Goal: Task Accomplishment & Management: Use online tool/utility

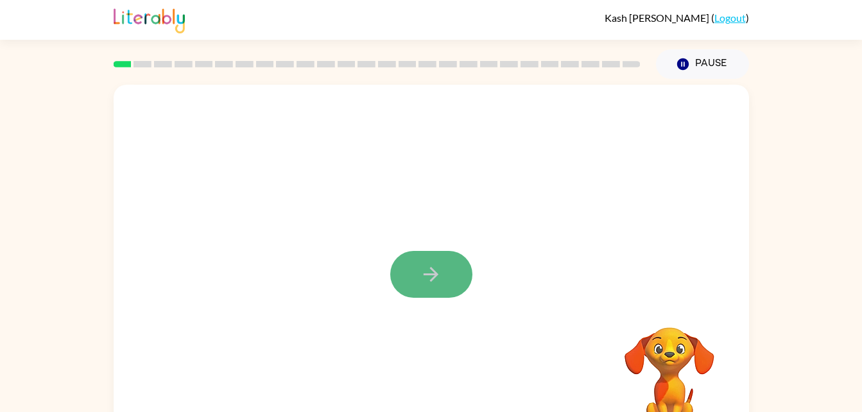
click at [433, 298] on button "button" at bounding box center [431, 274] width 82 height 47
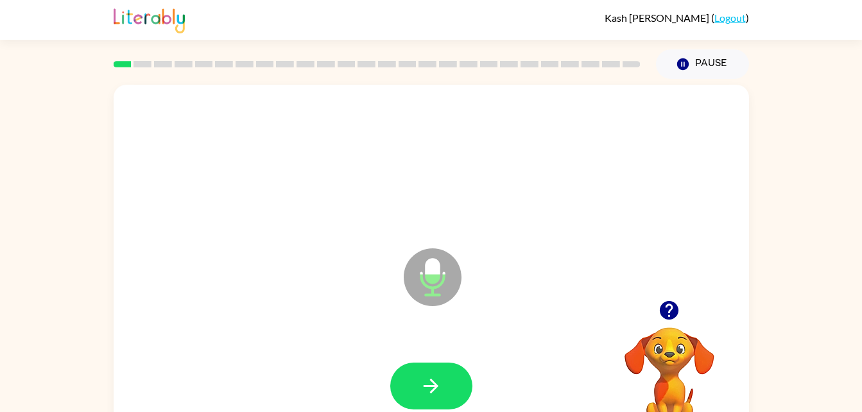
click at [424, 313] on icon "Microphone The Microphone is here when it is your turn to talk" at bounding box center [497, 293] width 193 height 96
click at [442, 367] on button "button" at bounding box center [431, 386] width 82 height 47
click at [432, 274] on icon "Microphone The Microphone is here when it is your turn to talk" at bounding box center [497, 293] width 193 height 96
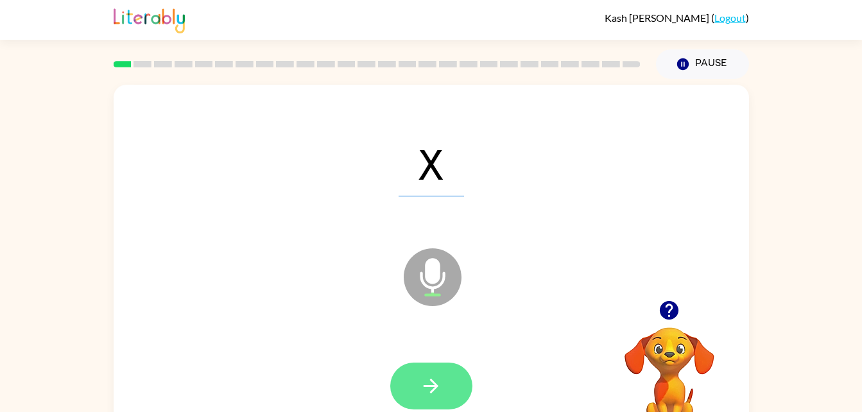
click at [442, 381] on icon "button" at bounding box center [431, 386] width 22 height 22
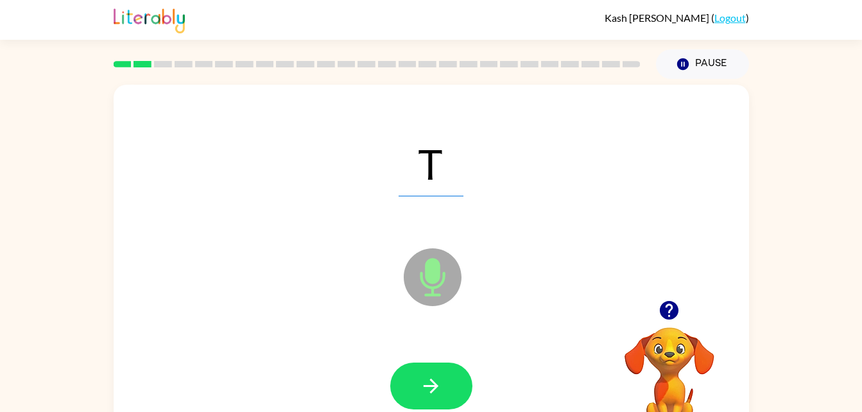
click at [435, 287] on icon "Microphone The Microphone is here when it is your turn to talk" at bounding box center [497, 293] width 193 height 96
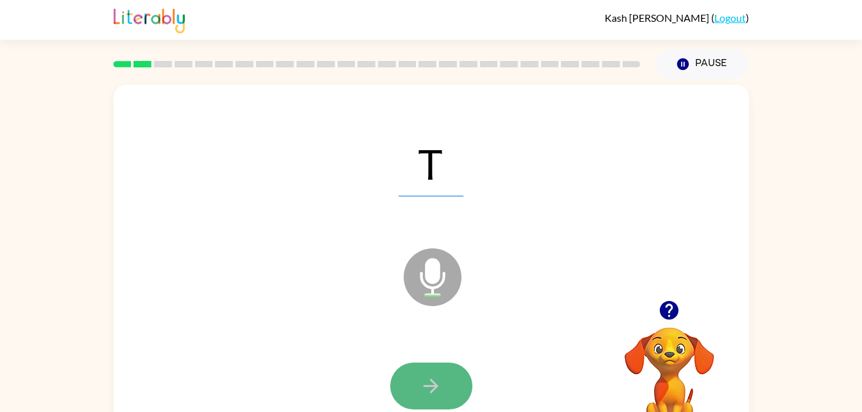
click at [447, 367] on button "button" at bounding box center [431, 386] width 82 height 47
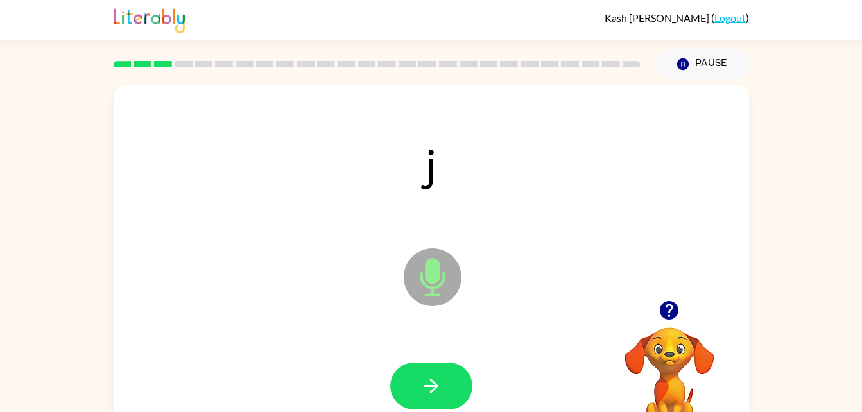
click at [417, 288] on icon at bounding box center [433, 277] width 58 height 58
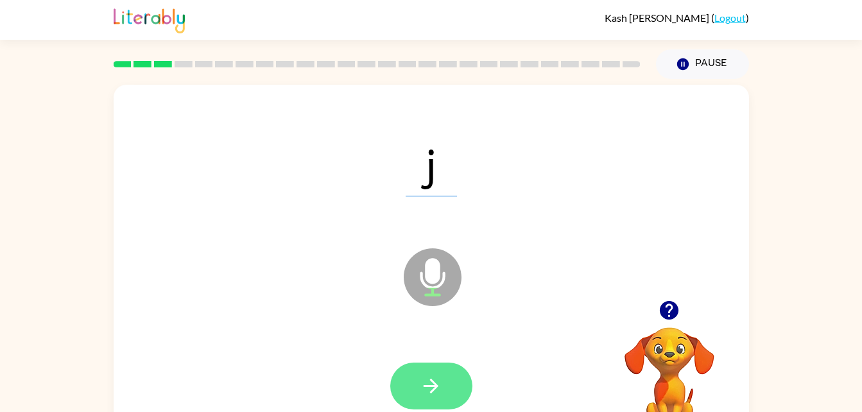
click at [440, 400] on button "button" at bounding box center [431, 386] width 82 height 47
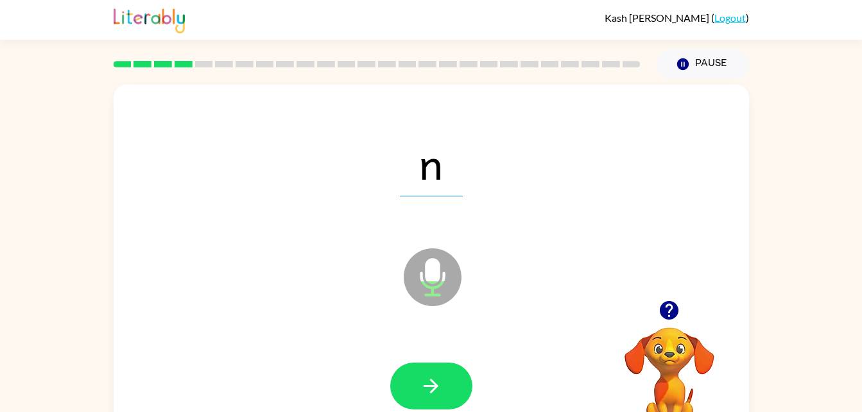
click at [422, 308] on icon "Microphone The Microphone is here when it is your turn to talk" at bounding box center [497, 293] width 193 height 96
click at [451, 376] on button "button" at bounding box center [431, 386] width 82 height 47
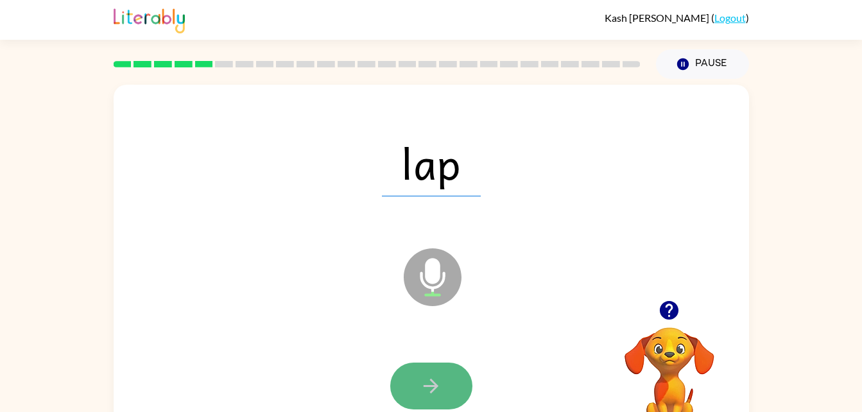
click at [440, 397] on icon "button" at bounding box center [431, 386] width 22 height 22
click at [440, 397] on div at bounding box center [431, 386] width 82 height 47
click at [440, 393] on icon "button" at bounding box center [431, 386] width 22 height 22
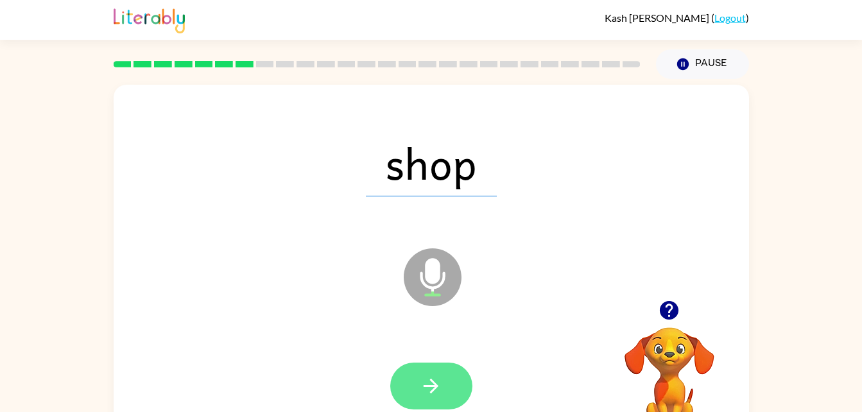
click at [431, 369] on button "button" at bounding box center [431, 386] width 82 height 47
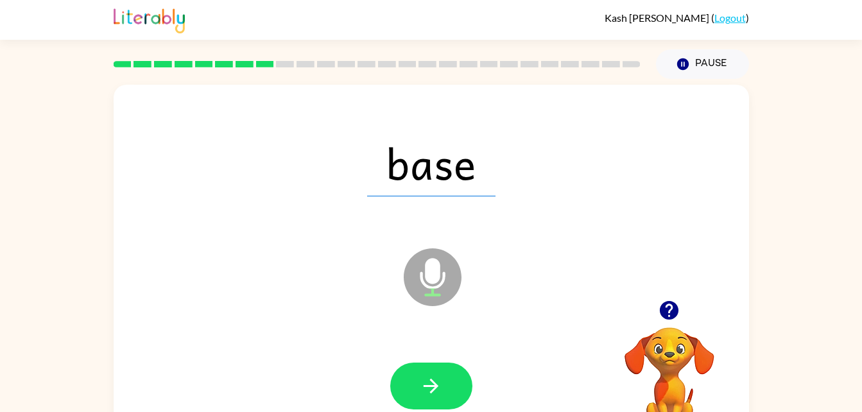
drag, startPoint x: 431, startPoint y: 369, endPoint x: 384, endPoint y: 372, distance: 46.3
click at [384, 372] on div at bounding box center [431, 386] width 610 height 105
click at [451, 379] on button "button" at bounding box center [431, 386] width 82 height 47
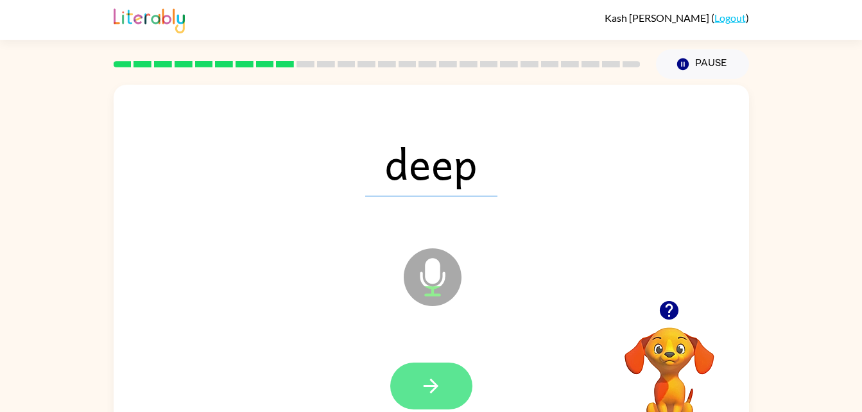
click at [427, 391] on icon "button" at bounding box center [431, 386] width 22 height 22
click at [424, 381] on icon "button" at bounding box center [431, 386] width 22 height 22
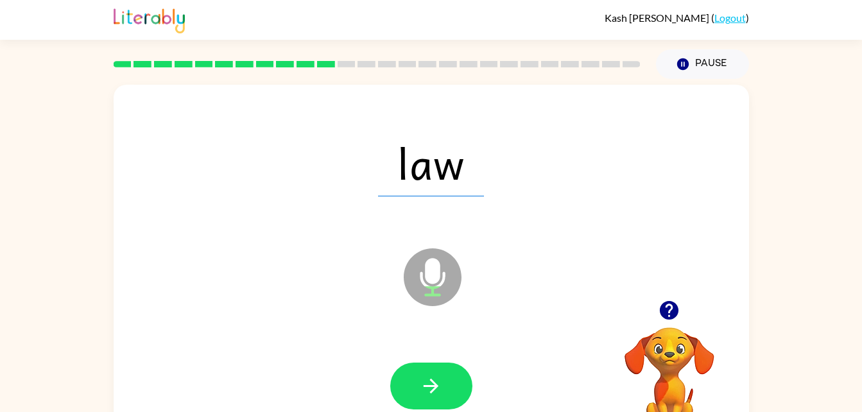
click at [424, 381] on icon "button" at bounding box center [431, 386] width 22 height 22
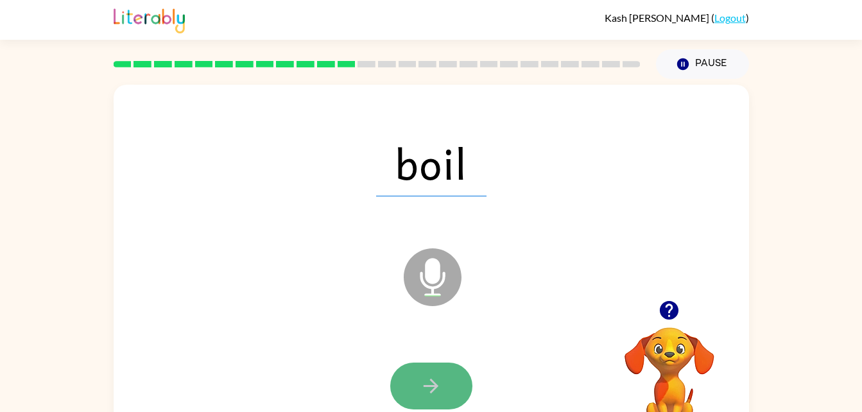
drag, startPoint x: 433, startPoint y: 405, endPoint x: 430, endPoint y: 397, distance: 8.3
click at [430, 397] on button "button" at bounding box center [431, 386] width 82 height 47
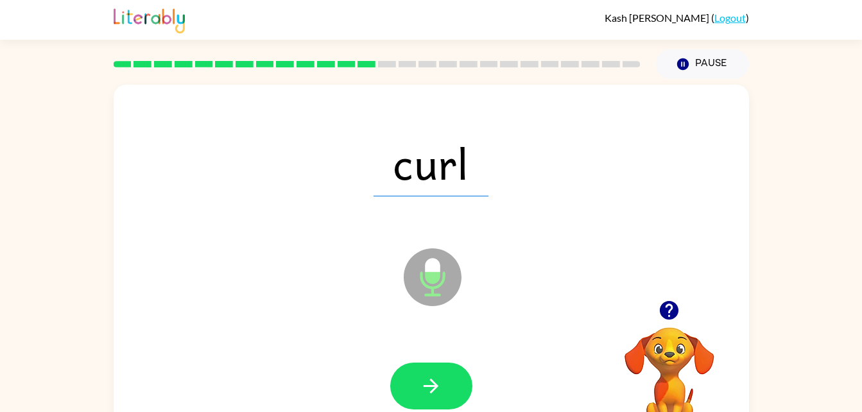
click at [430, 397] on button "button" at bounding box center [431, 386] width 82 height 47
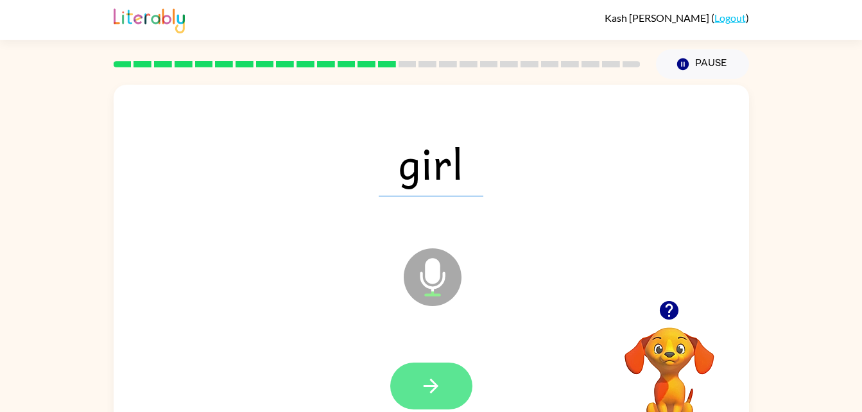
click at [445, 380] on button "button" at bounding box center [431, 386] width 82 height 47
click at [445, 388] on button "button" at bounding box center [431, 386] width 82 height 47
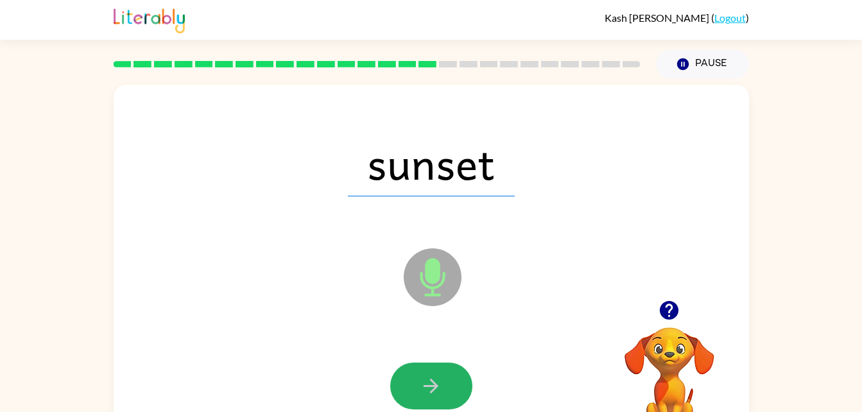
click at [445, 388] on button "button" at bounding box center [431, 386] width 82 height 47
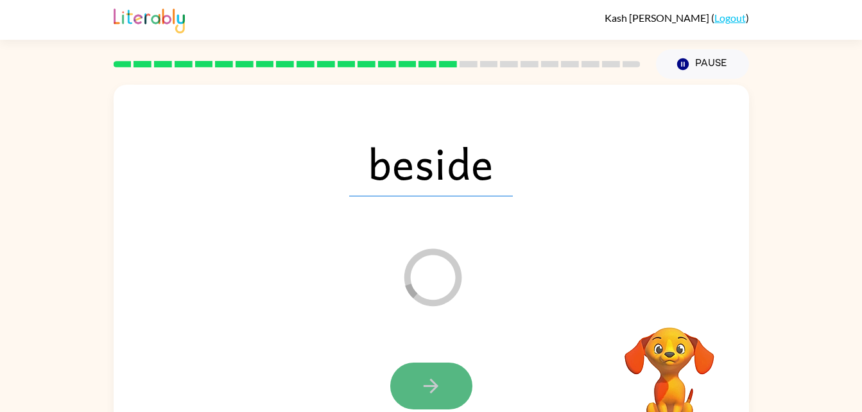
click at [456, 388] on button "button" at bounding box center [431, 386] width 82 height 47
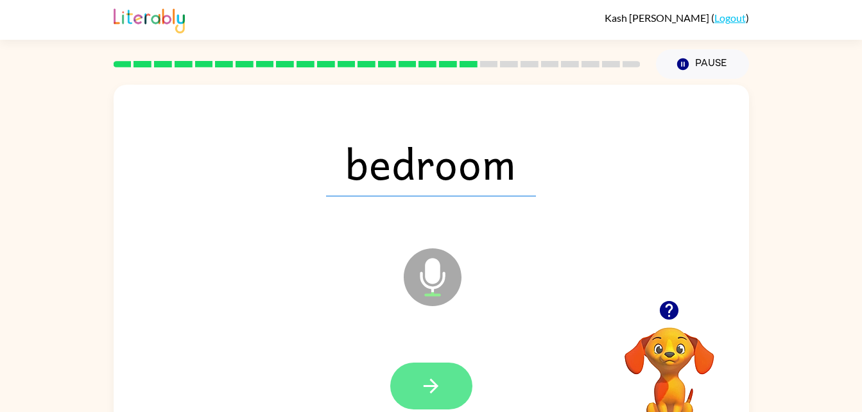
click at [453, 388] on button "button" at bounding box center [431, 386] width 82 height 47
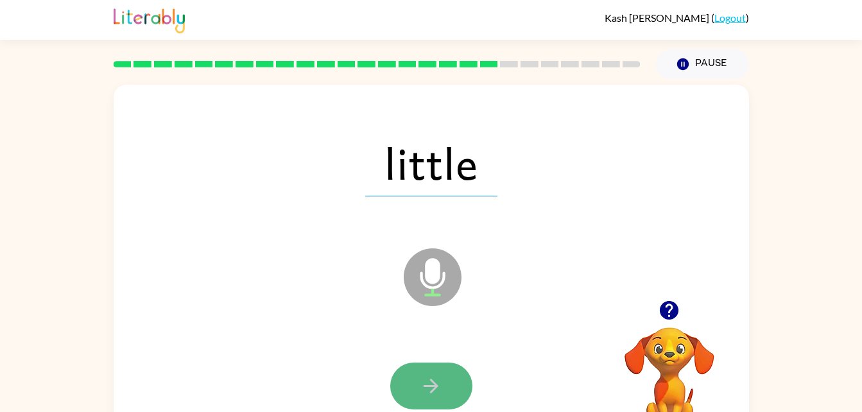
click at [458, 390] on button "button" at bounding box center [431, 386] width 82 height 47
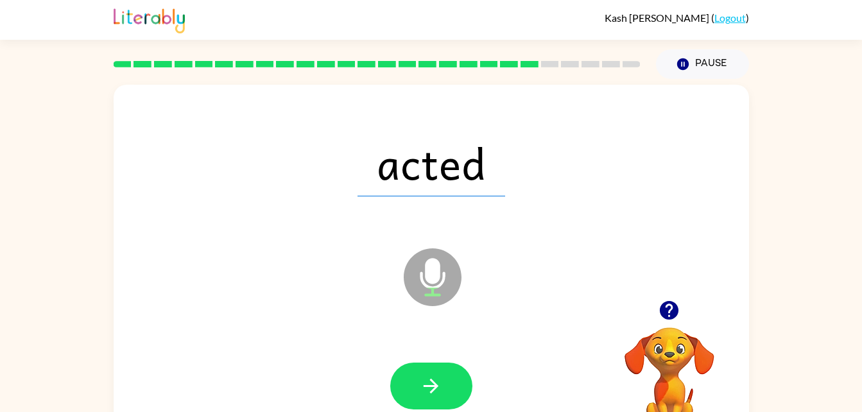
drag, startPoint x: 458, startPoint y: 390, endPoint x: 401, endPoint y: 345, distance: 73.6
click at [401, 345] on div at bounding box center [431, 386] width 610 height 105
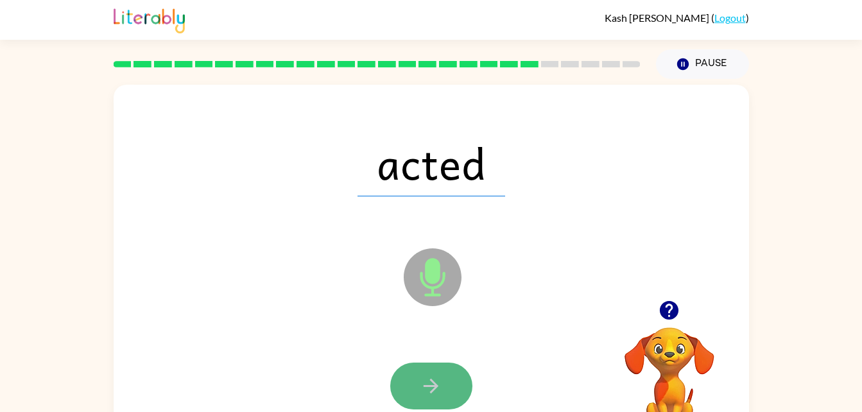
click at [435, 377] on icon "button" at bounding box center [431, 386] width 22 height 22
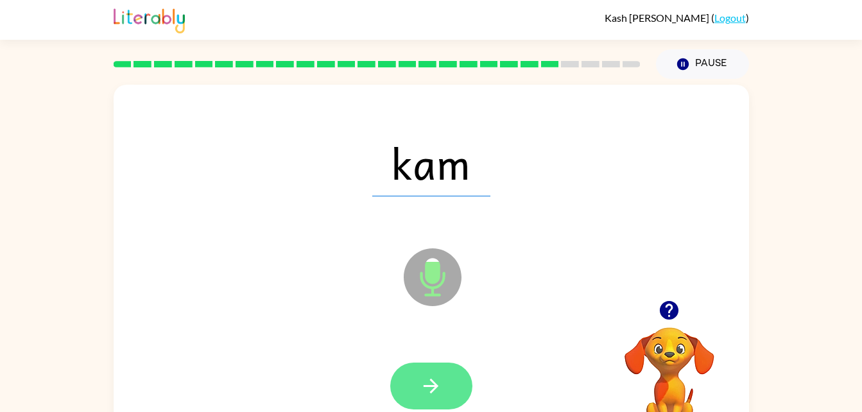
click at [420, 395] on icon "button" at bounding box center [431, 386] width 22 height 22
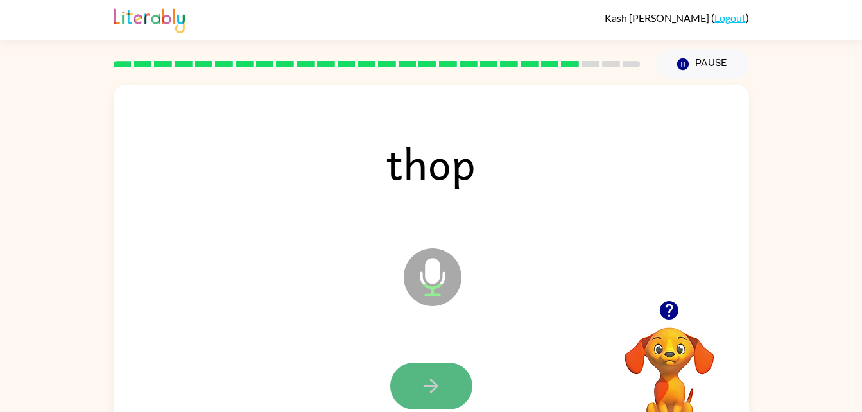
click at [420, 395] on icon "button" at bounding box center [431, 386] width 22 height 22
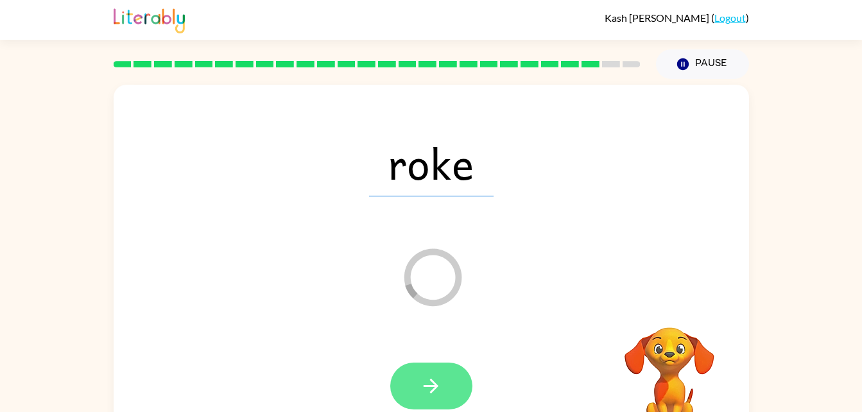
click at [409, 370] on button "button" at bounding box center [431, 386] width 82 height 47
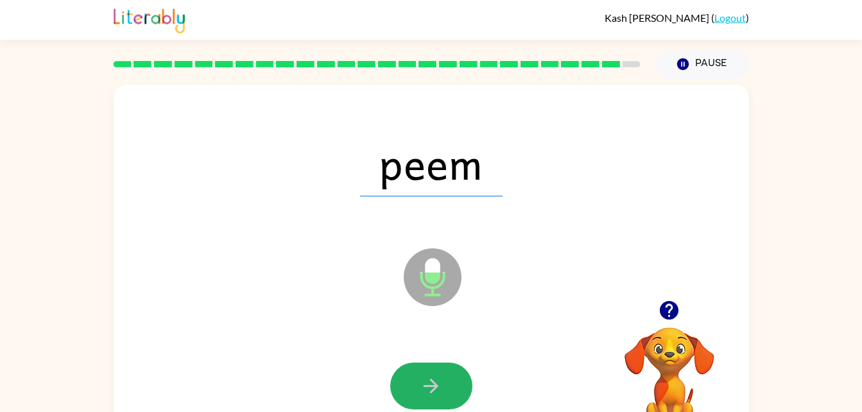
click at [409, 370] on button "button" at bounding box center [431, 386] width 82 height 47
